Goal: Task Accomplishment & Management: Use online tool/utility

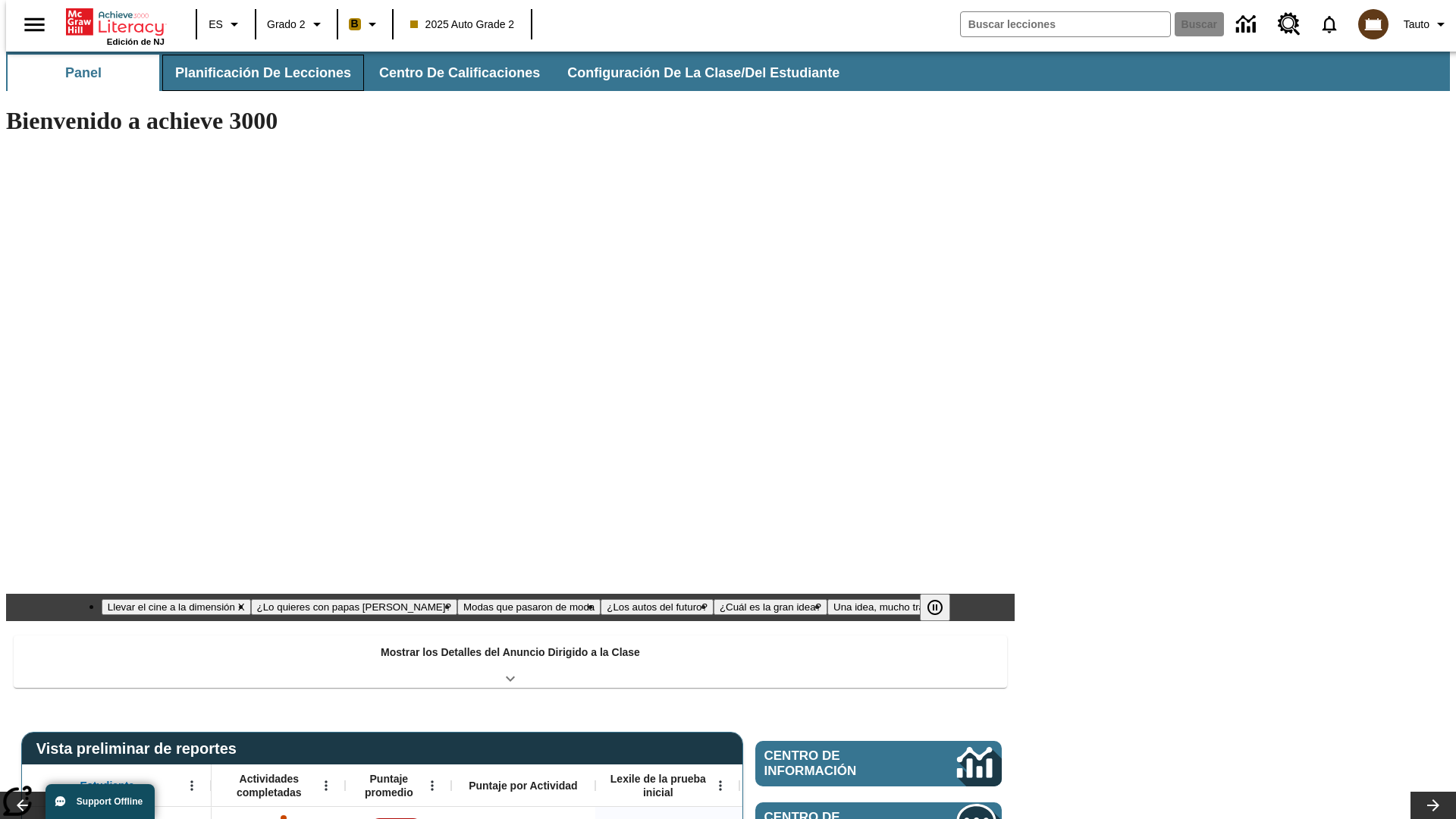
click at [254, 72] on button "Planificación de lecciones" at bounding box center [263, 73] width 202 height 37
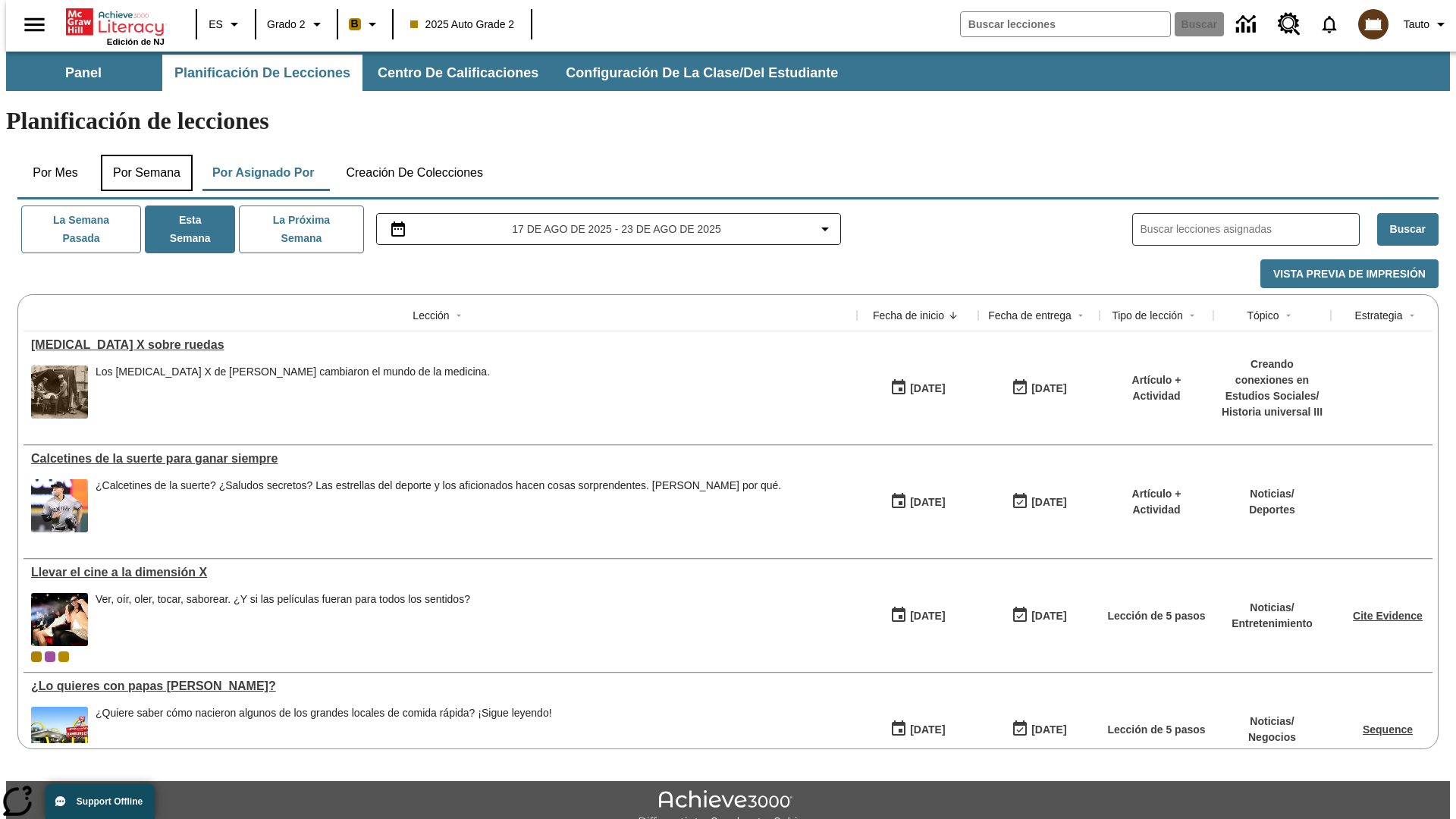
click at [142, 155] on button "Por semana" at bounding box center [146, 173] width 92 height 37
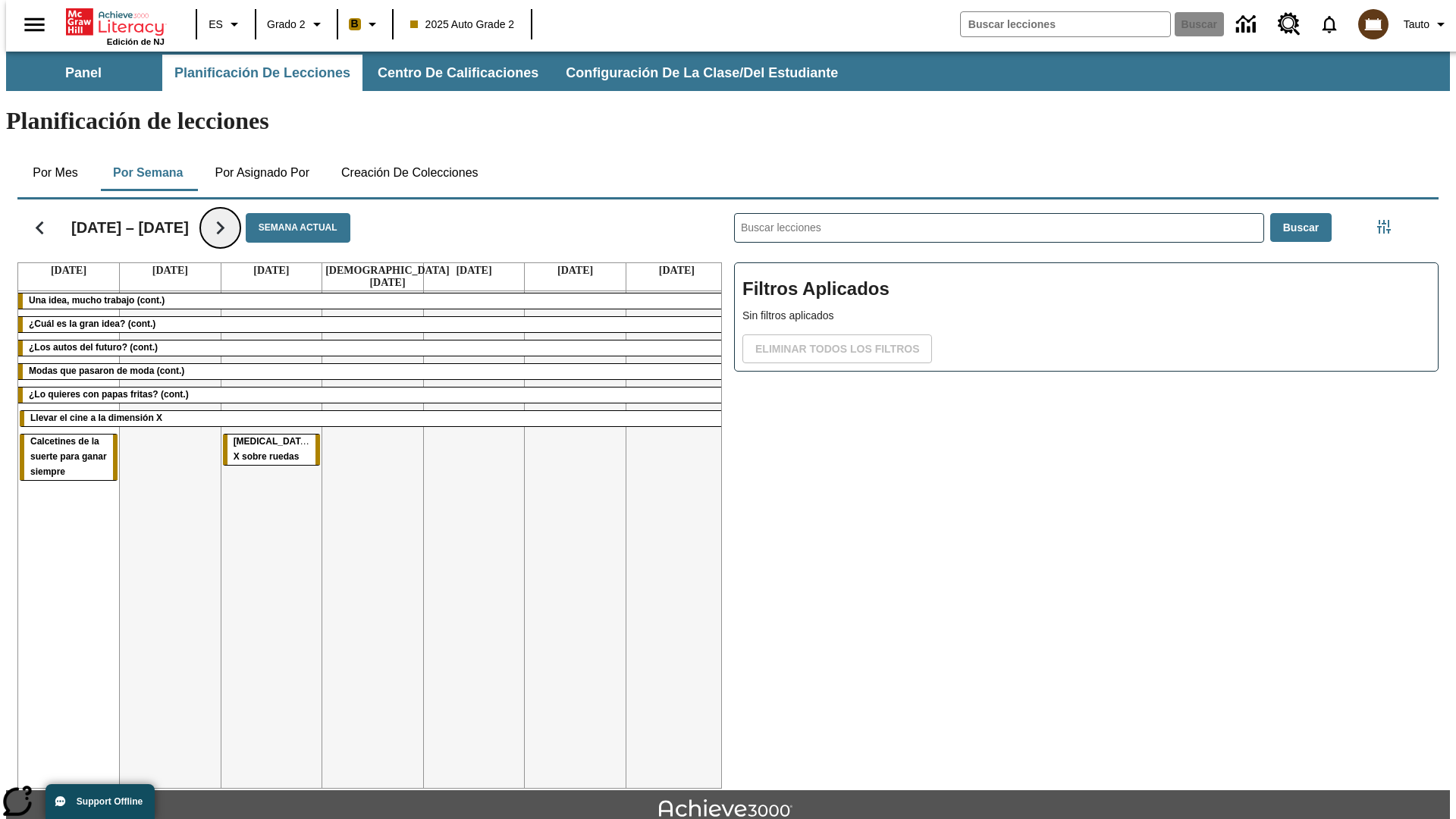
click at [212, 214] on icon "Seguir" at bounding box center [219, 227] width 26 height 26
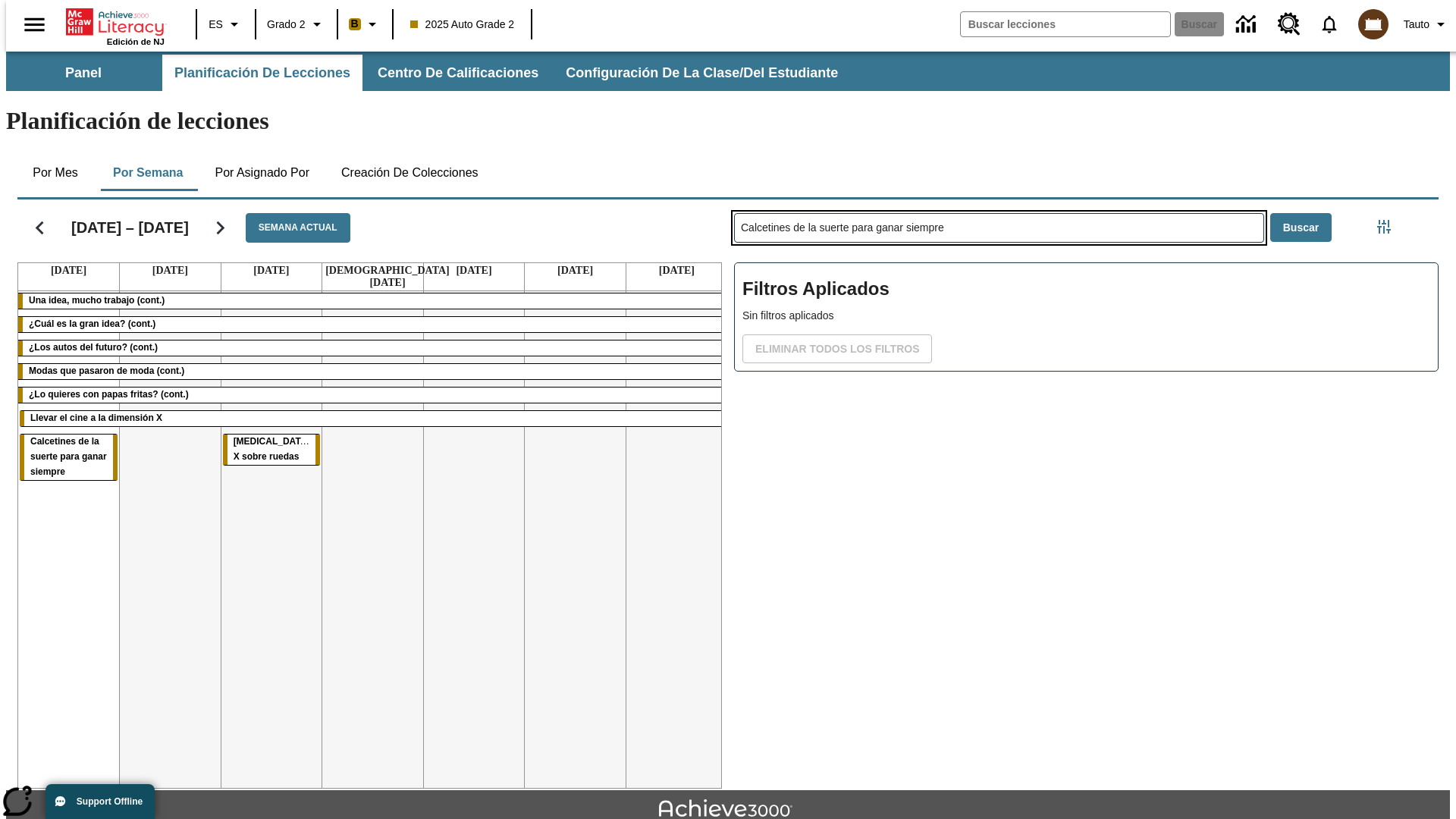
type input "Calcetines de la suerte para ganar siempre"
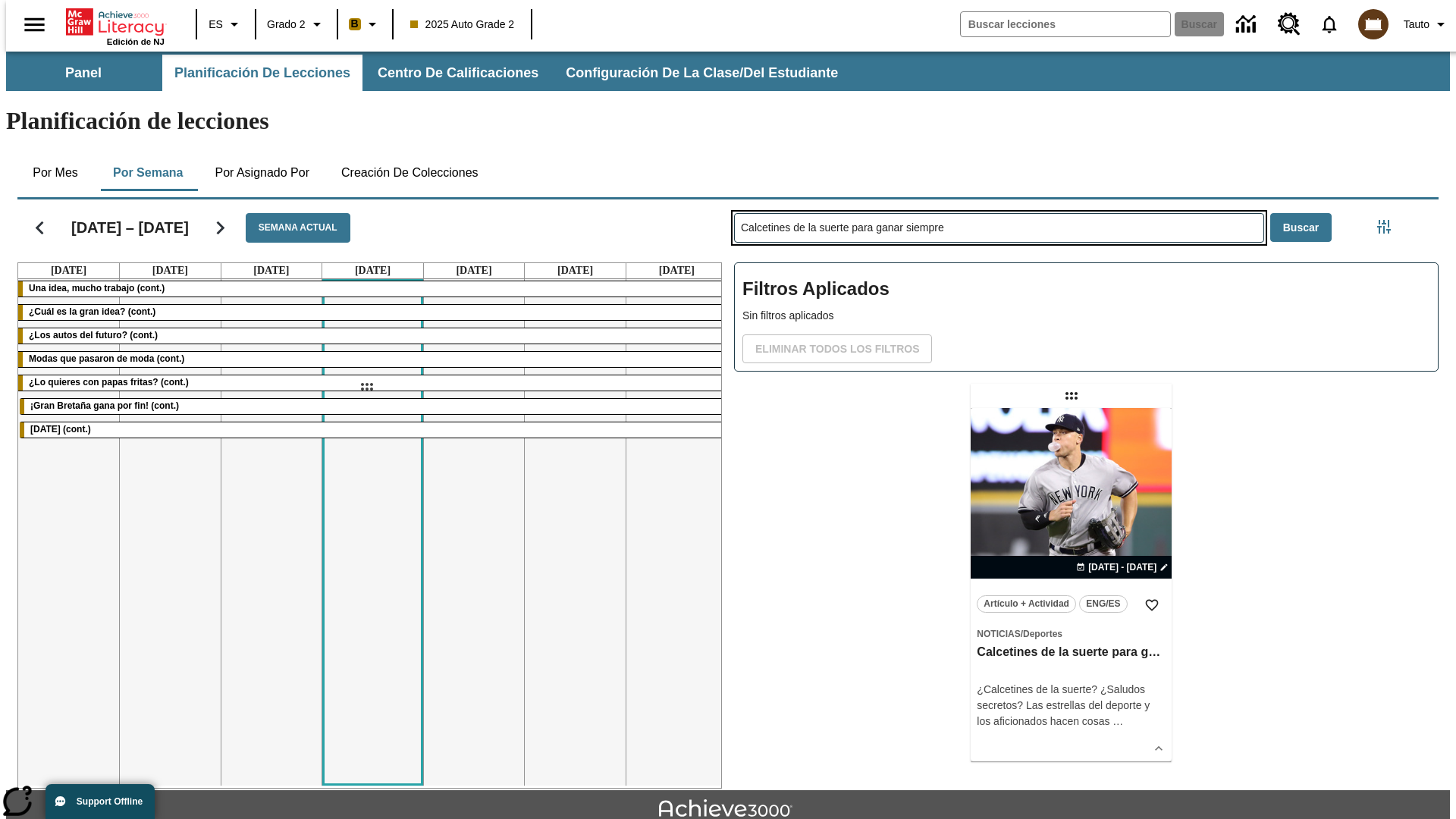
drag, startPoint x: 1073, startPoint y: 336, endPoint x: 366, endPoint y: 386, distance: 708.8
click at [366, 386] on div "[DATE] – [DATE] Semana actual [DATE] [DATE] [DATE] [DATE] [DATE] [DATE] [DATE] …" at bounding box center [721, 491] width 1433 height 595
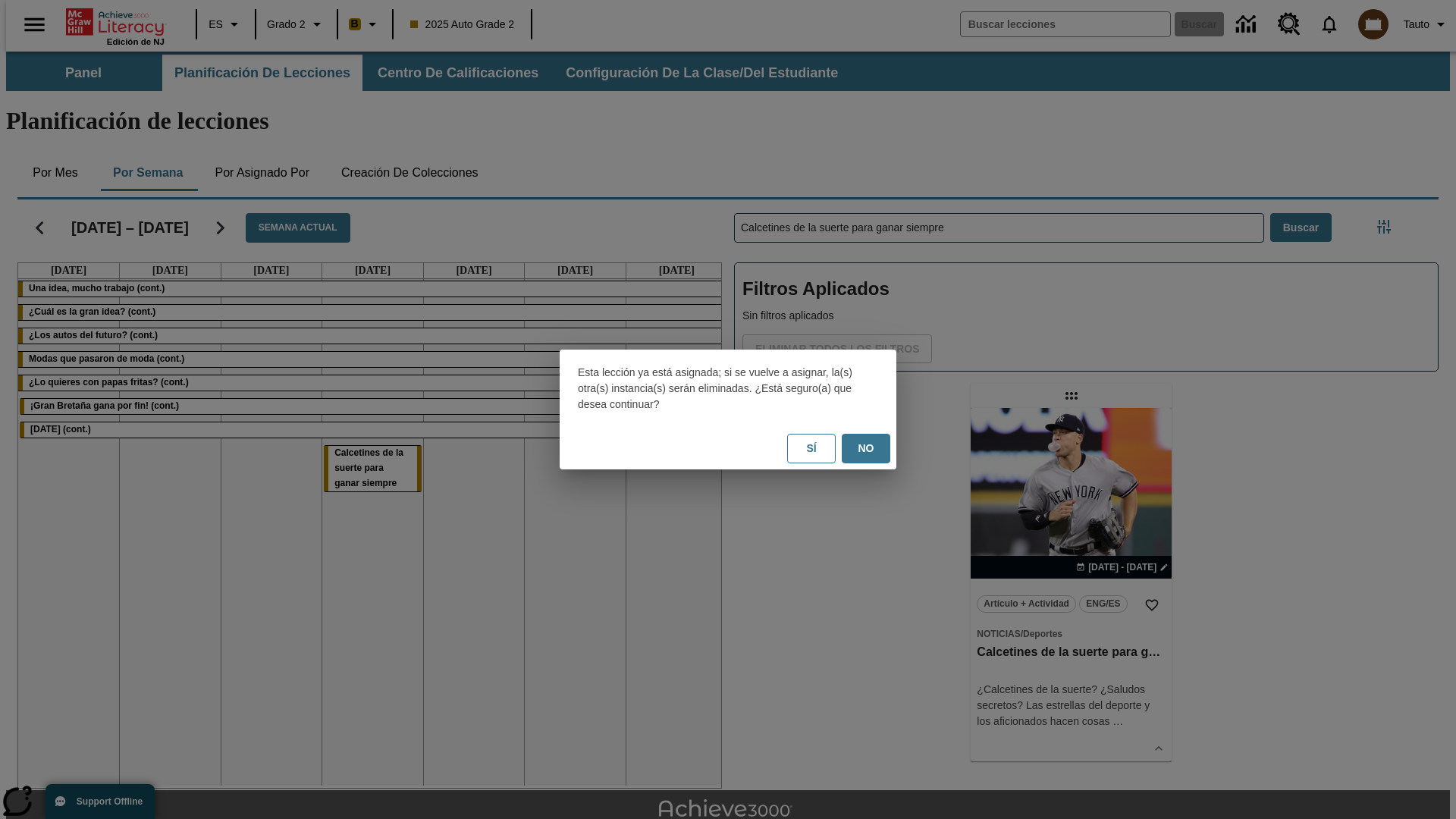
click at [866, 448] on button "No" at bounding box center [866, 448] width 48 height 30
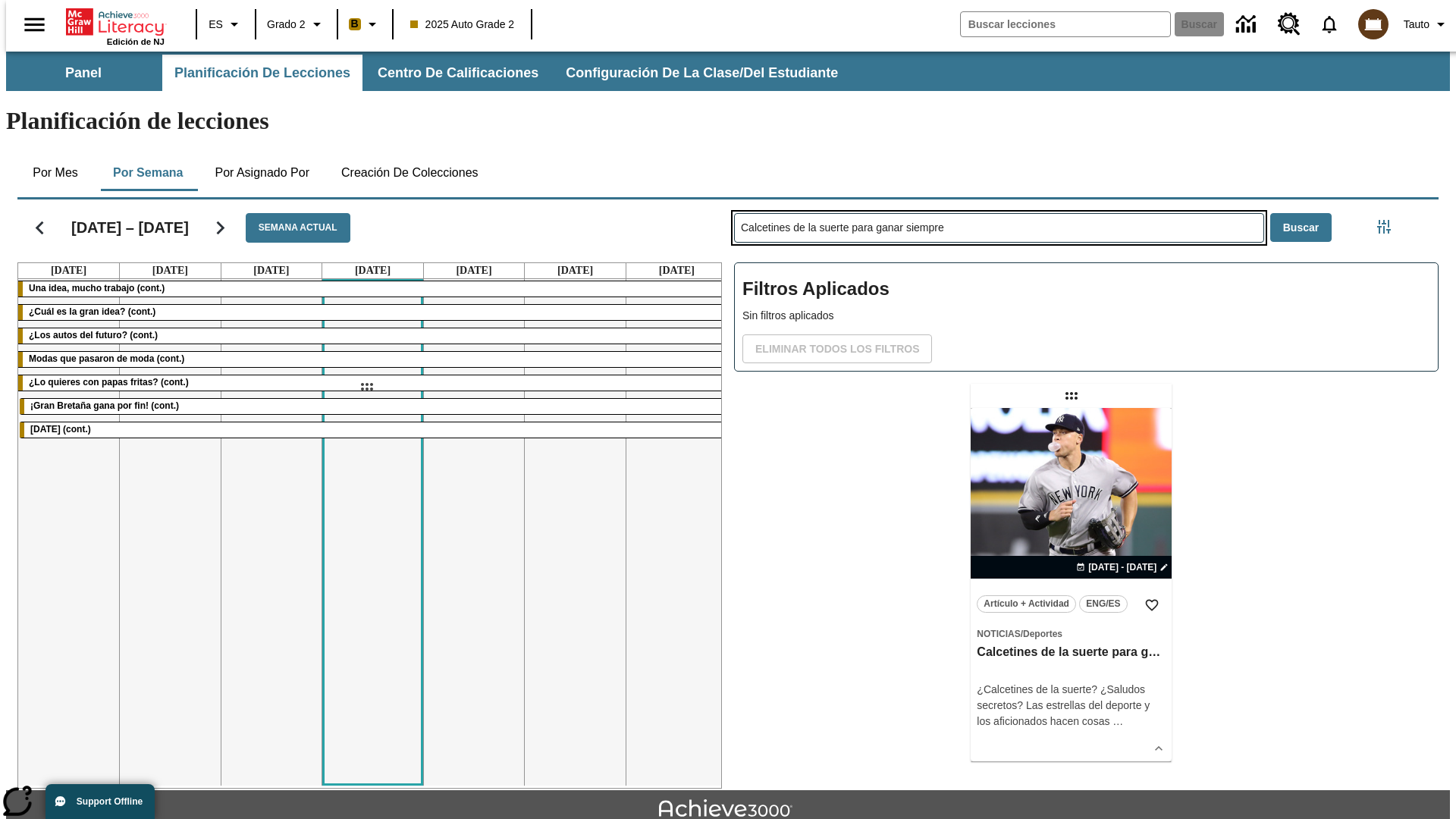
drag, startPoint x: 1073, startPoint y: 336, endPoint x: 366, endPoint y: 386, distance: 708.8
click at [366, 386] on div "[DATE] – [DATE] Semana actual [DATE] [DATE] [DATE] [DATE] [DATE] [DATE] [DATE] …" at bounding box center [721, 491] width 1433 height 595
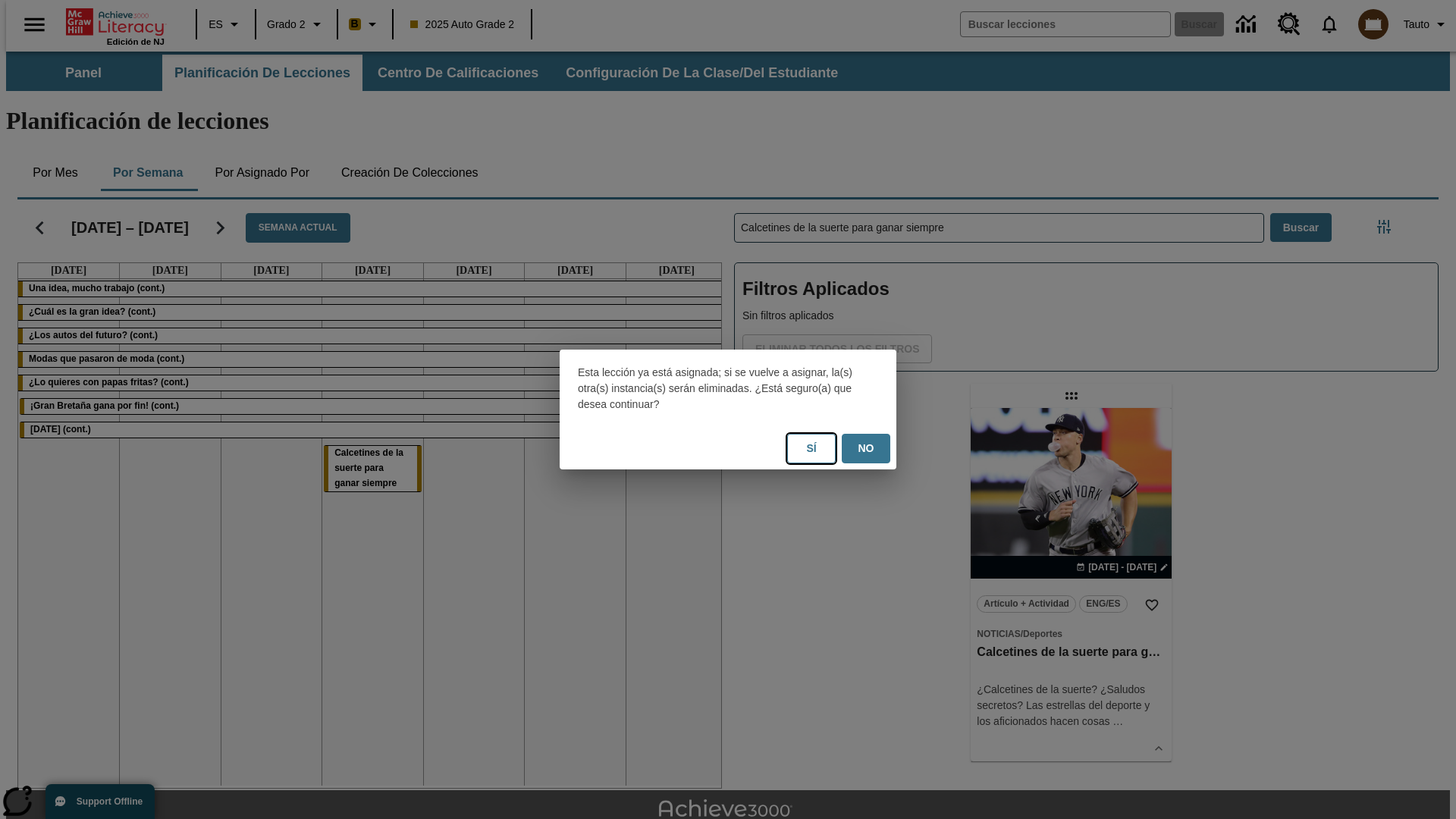
click at [811, 448] on button "Sí" at bounding box center [811, 448] width 48 height 30
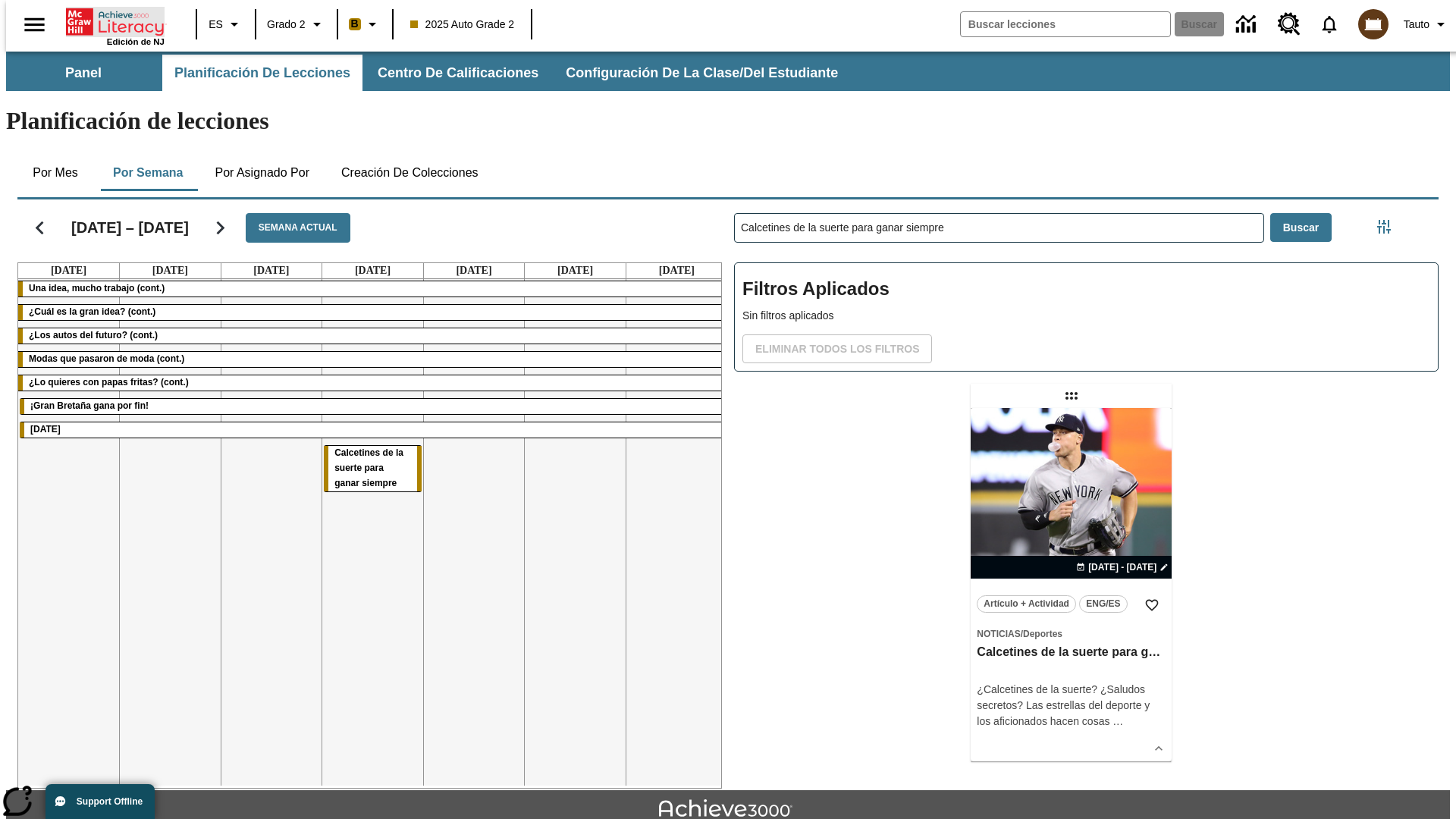
click at [109, 20] on icon "Portada" at bounding box center [116, 21] width 100 height 30
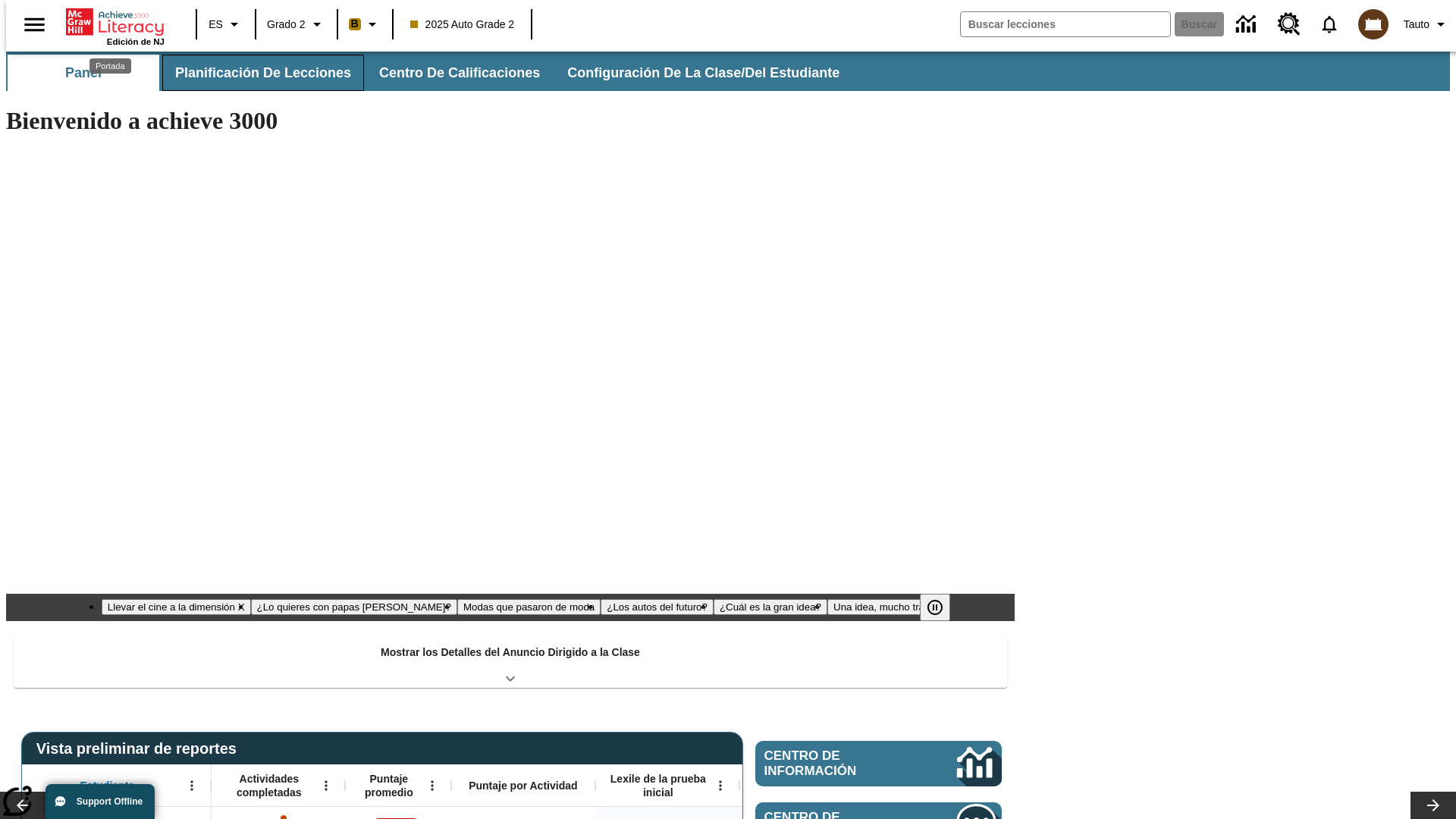
click at [254, 72] on button "Planificación de lecciones" at bounding box center [263, 73] width 202 height 37
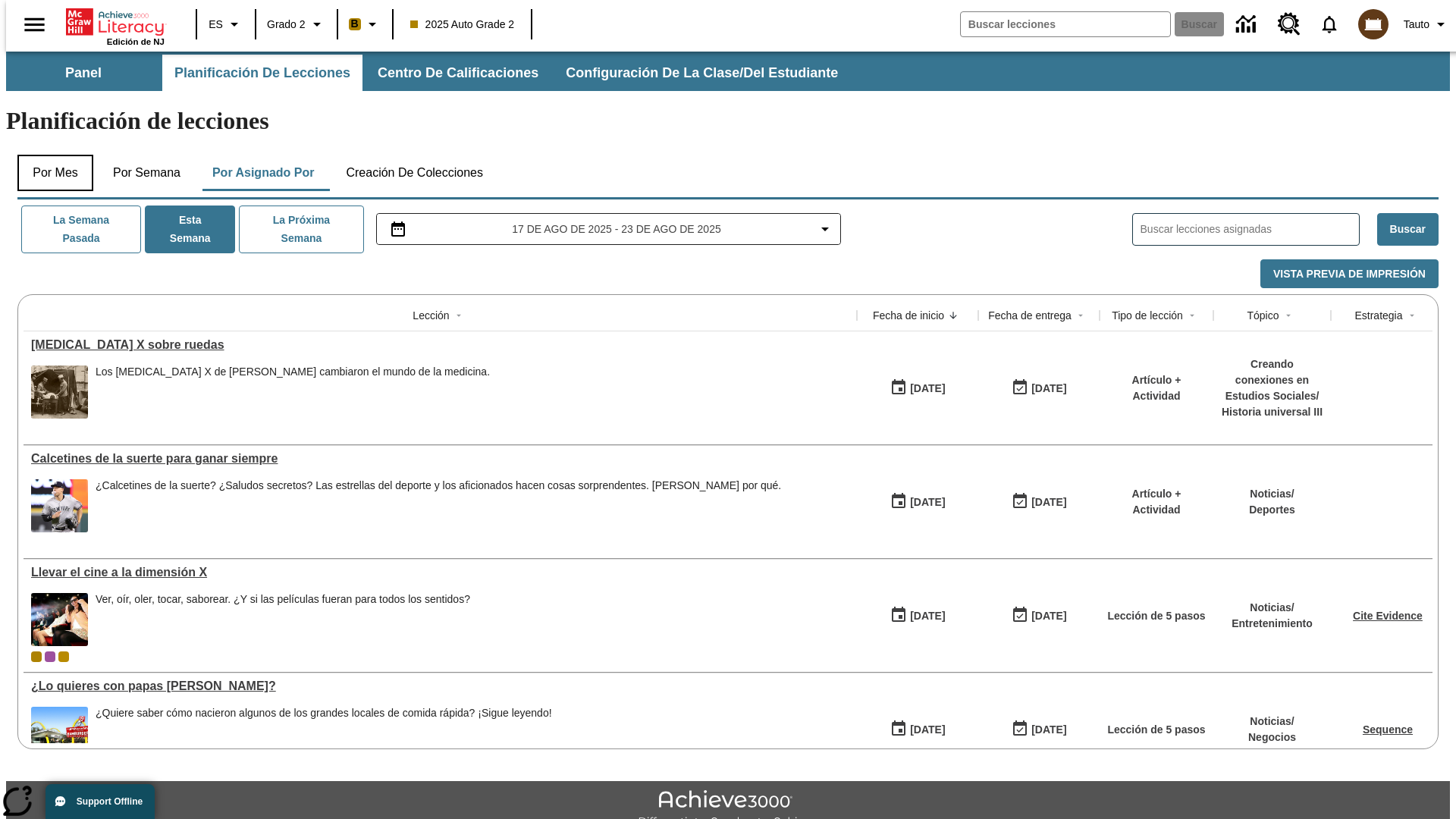
click at [49, 155] on button "Por mes" at bounding box center [55, 173] width 76 height 37
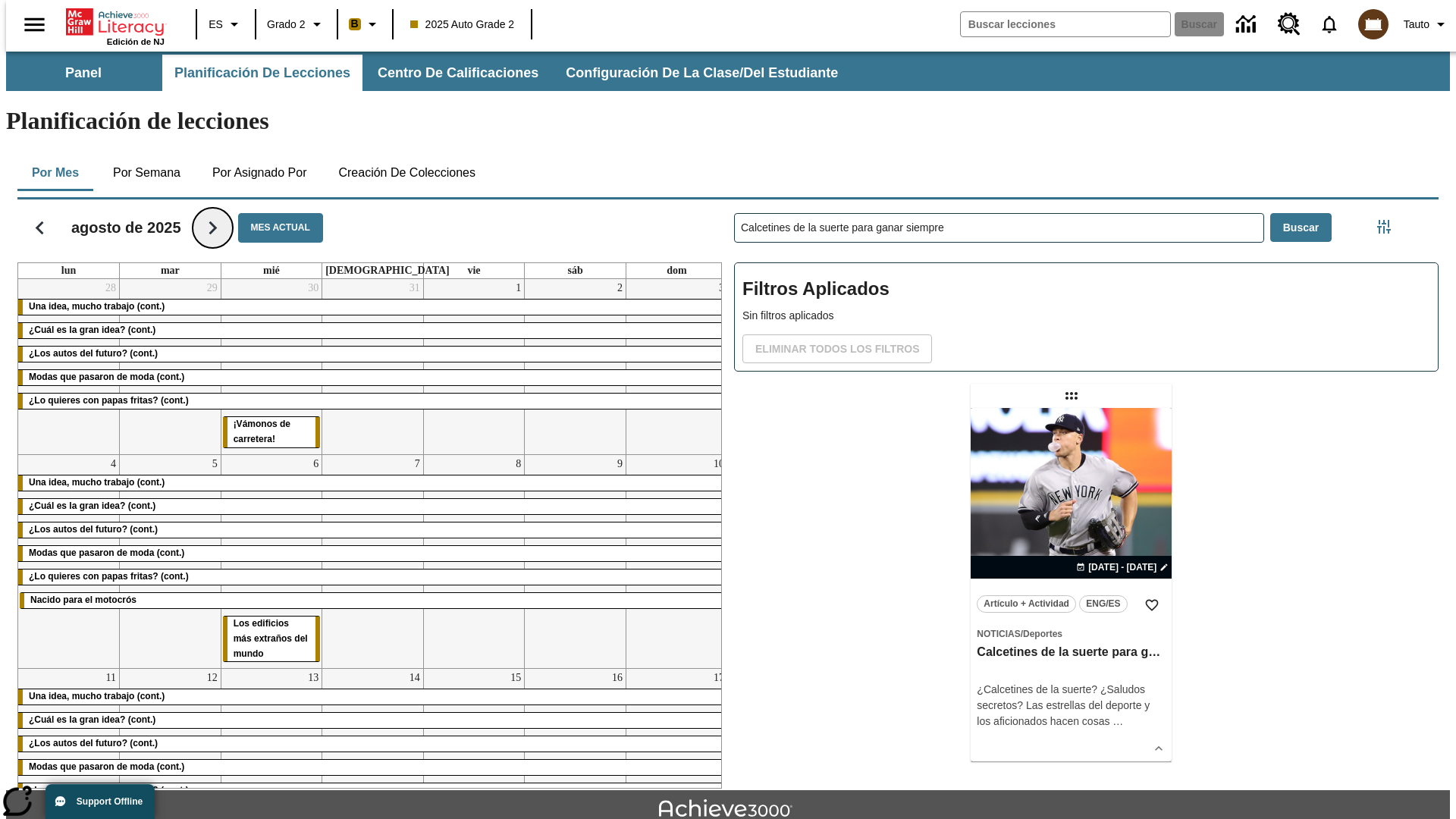
click at [207, 214] on icon "Seguir" at bounding box center [212, 227] width 26 height 26
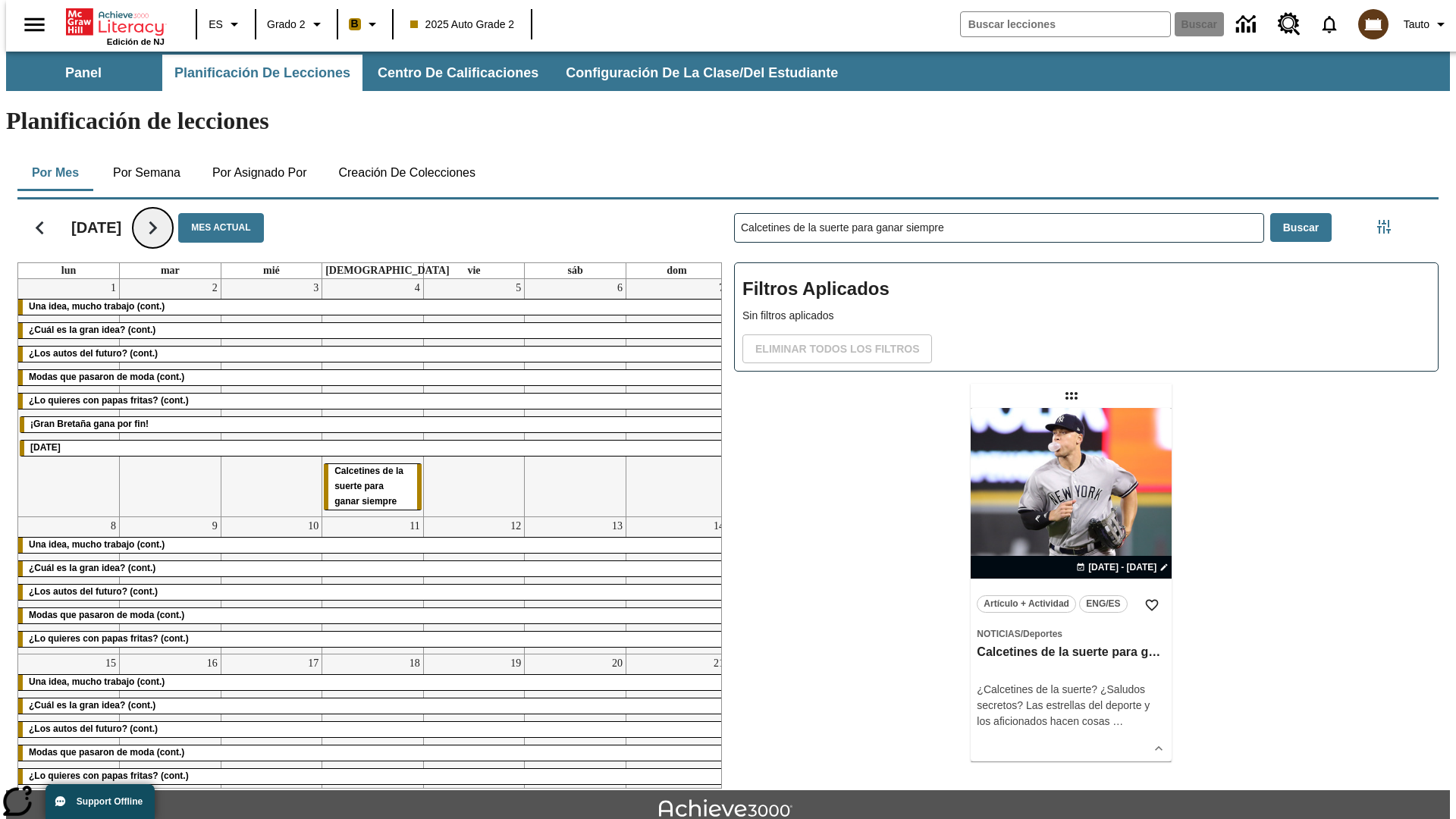
click at [166, 214] on icon "Seguir" at bounding box center [152, 227] width 26 height 26
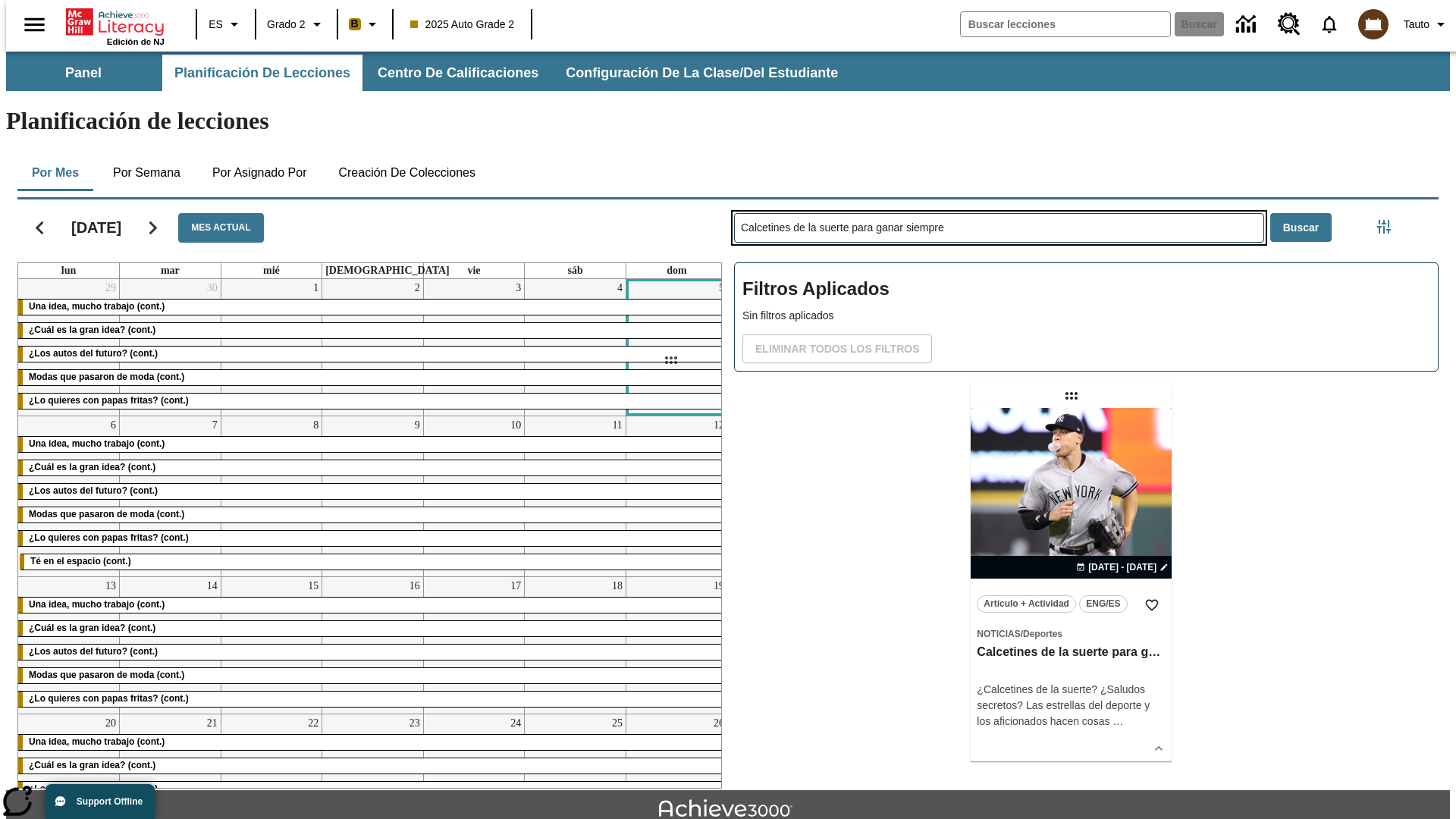
drag, startPoint x: 1073, startPoint y: 336, endPoint x: 670, endPoint y: 360, distance: 403.7
click at [670, 360] on div "[DATE] Mes actual lun mar mié jue vie sáb dom 29 Una idea, mucho trabajo (cont.…" at bounding box center [721, 491] width 1433 height 595
